Goal: Feedback & Contribution: Leave review/rating

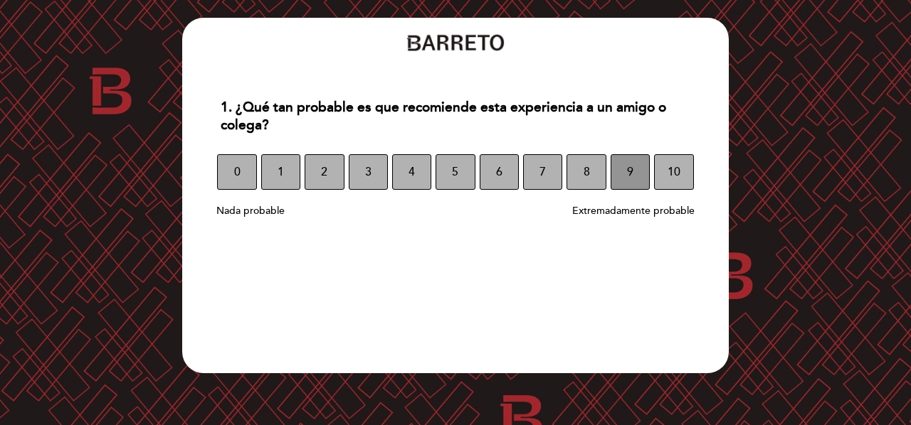
click at [625, 165] on button "9" at bounding box center [629, 172] width 39 height 36
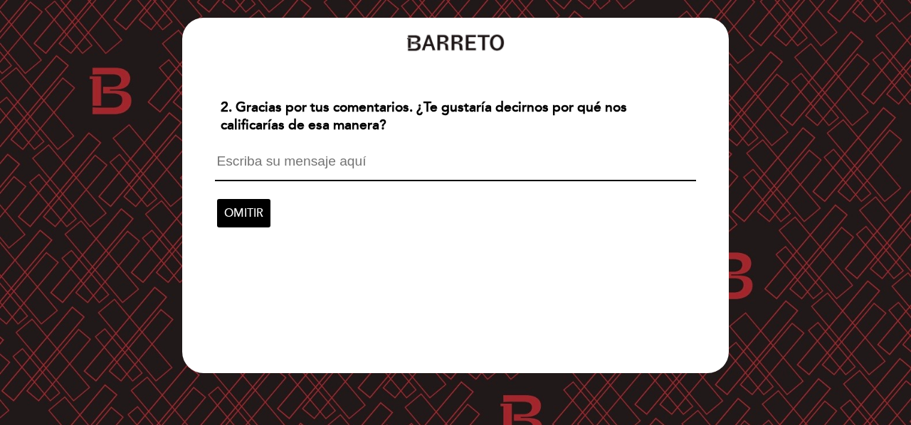
click at [267, 170] on textarea at bounding box center [455, 167] width 480 height 27
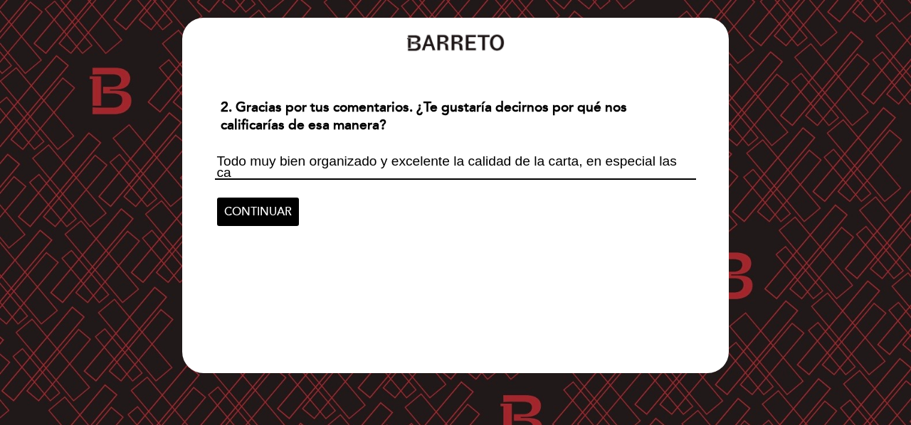
scroll to position [1, 0]
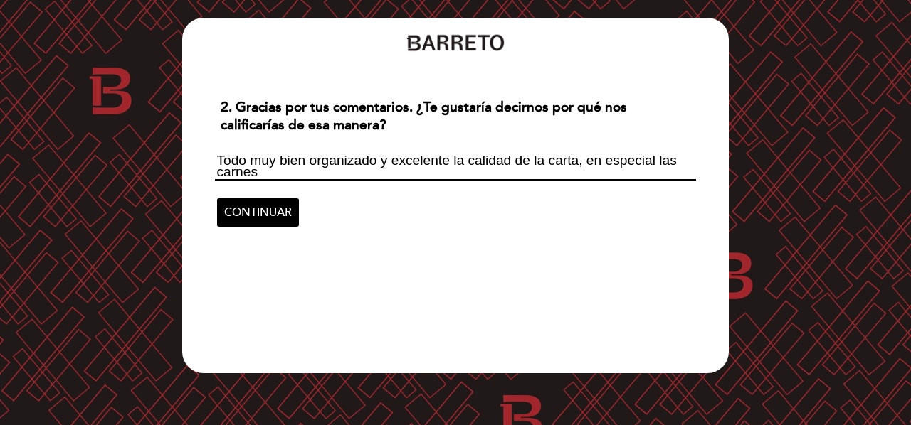
click at [678, 163] on textarea "Todo muy bien organizado y excelente la calidad de la carta, en especial las ca…" at bounding box center [455, 167] width 480 height 26
type textarea "Todo muy bien organizado y excelente la calidad de la carta, en especial los di…"
click at [271, 217] on span "CONTINUAR" at bounding box center [258, 213] width 68 height 40
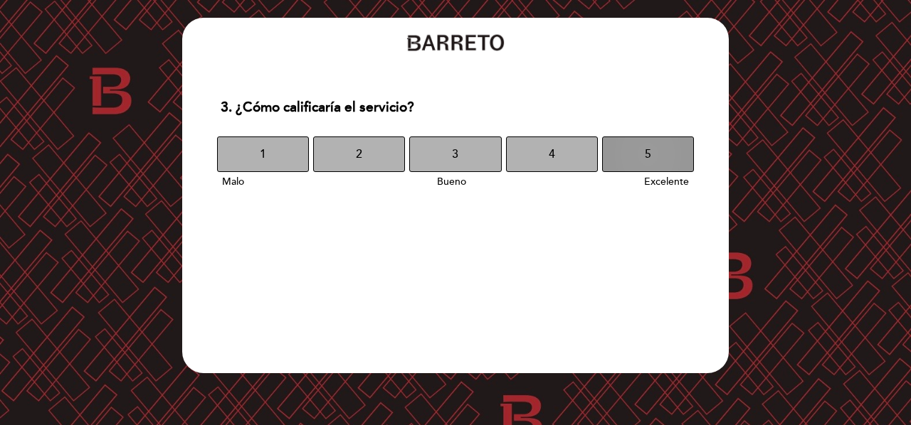
click at [651, 154] on button "5" at bounding box center [648, 155] width 92 height 36
click at [646, 149] on span "5" at bounding box center [648, 154] width 6 height 40
click at [647, 146] on span "5" at bounding box center [648, 154] width 6 height 40
click at [635, 153] on button "5" at bounding box center [648, 155] width 92 height 36
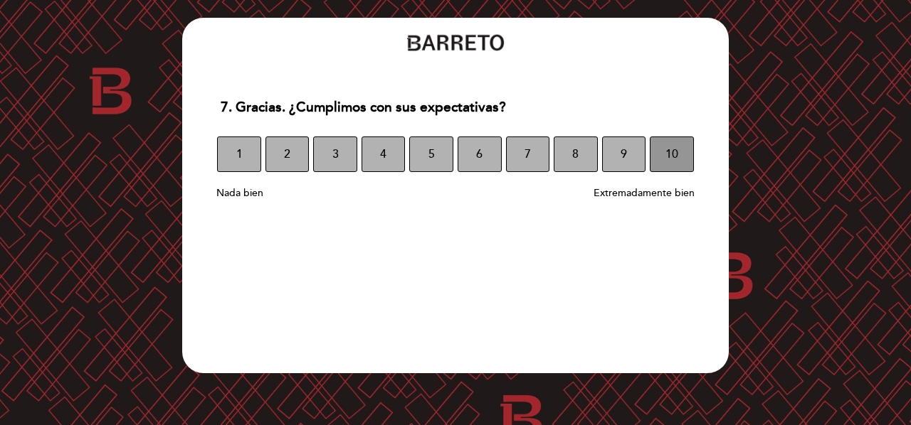
click at [653, 155] on button "10" at bounding box center [671, 155] width 44 height 36
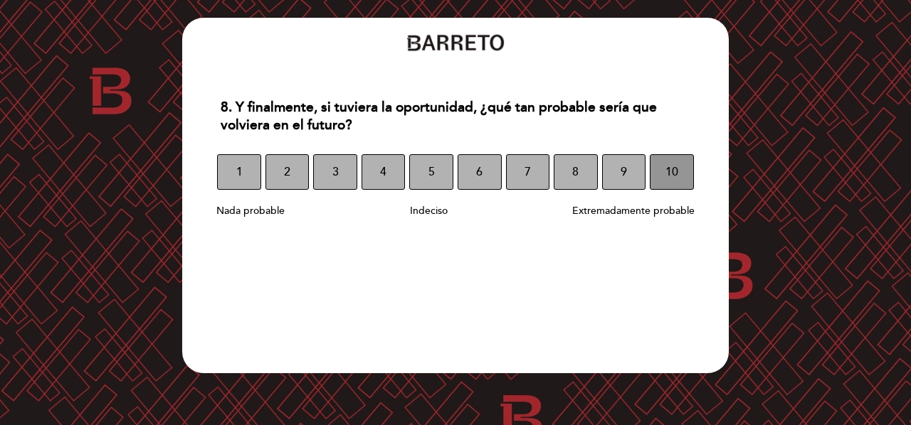
click at [679, 171] on button "10" at bounding box center [671, 172] width 44 height 36
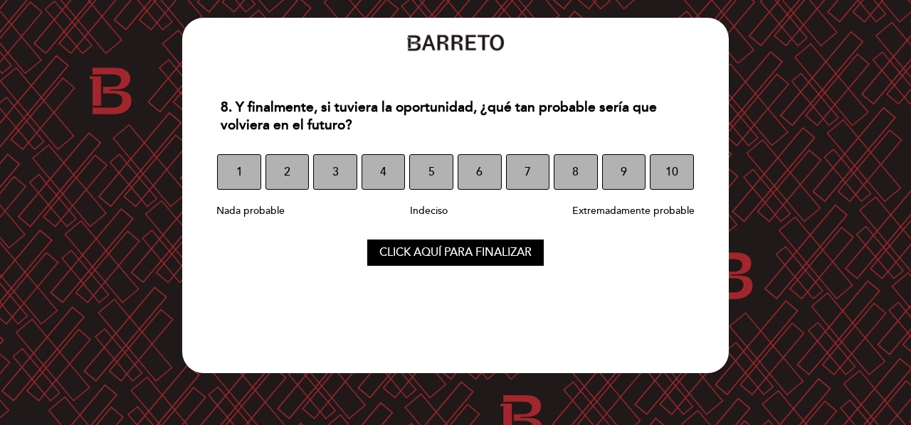
select select "es"
